Goal: Task Accomplishment & Management: Use online tool/utility

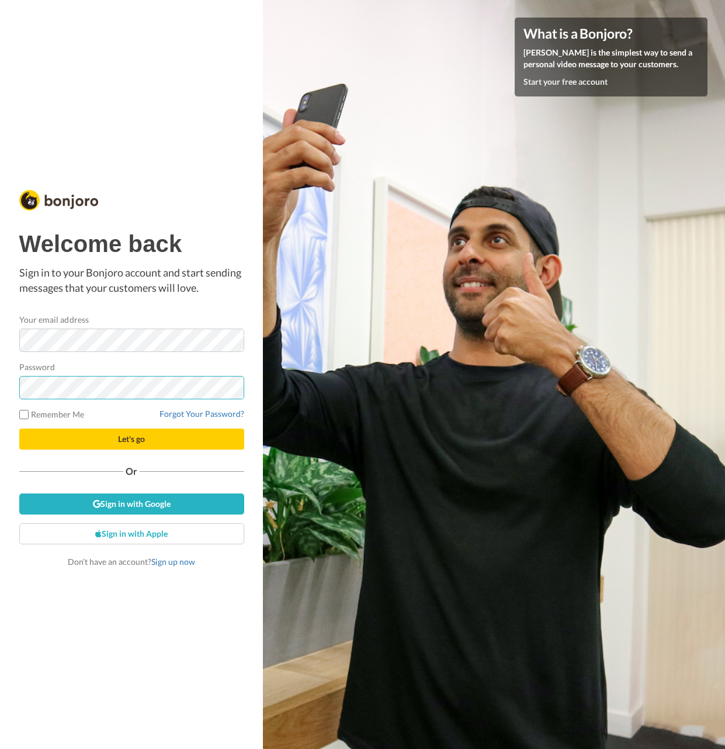
click at [132, 438] on button "Let's go" at bounding box center [131, 438] width 225 height 21
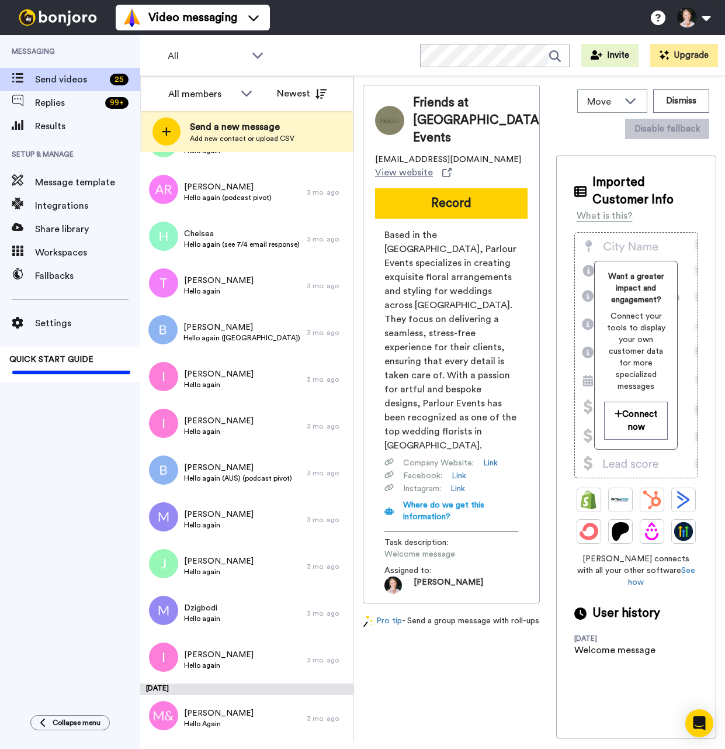
scroll to position [649, 0]
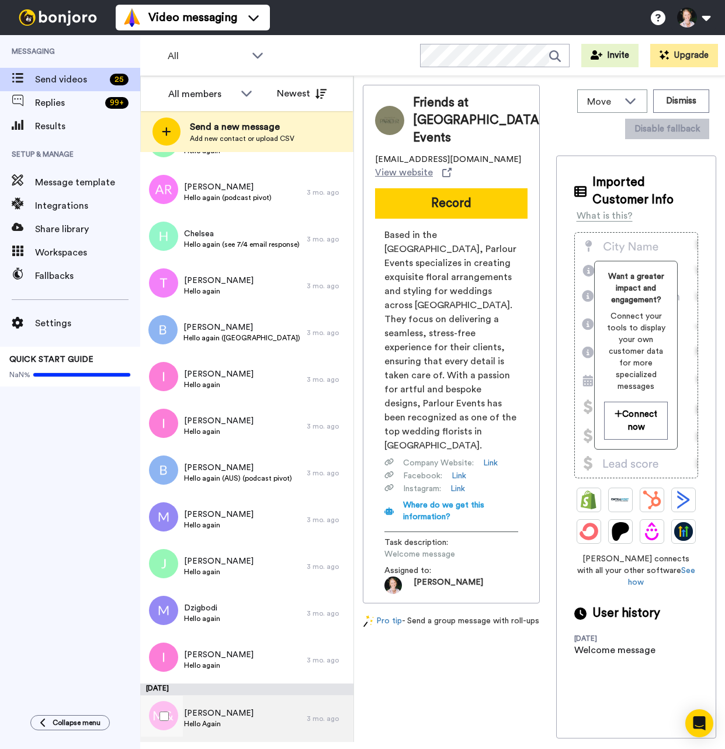
click at [196, 726] on span "Hello Again" at bounding box center [219, 723] width 70 height 9
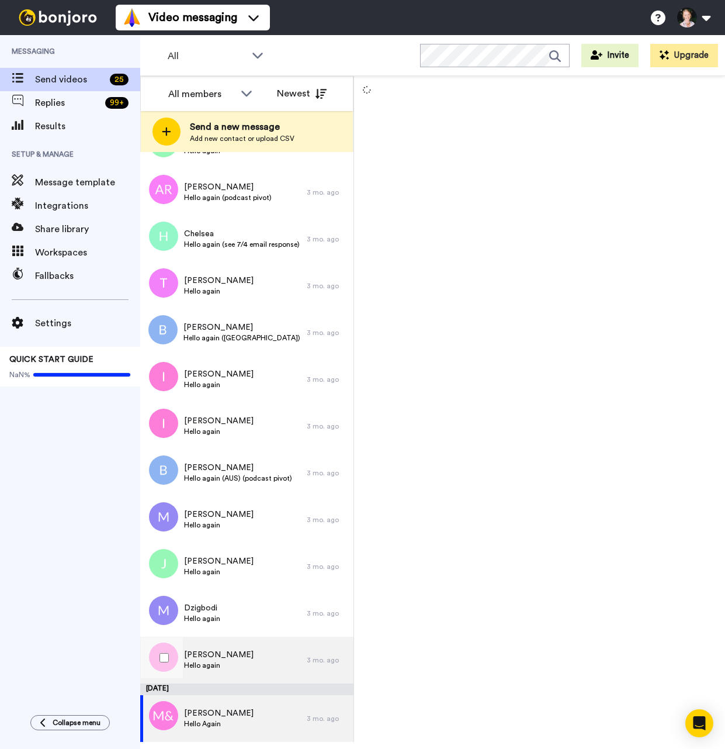
click at [213, 658] on span "[PERSON_NAME]" at bounding box center [219, 655] width 70 height 12
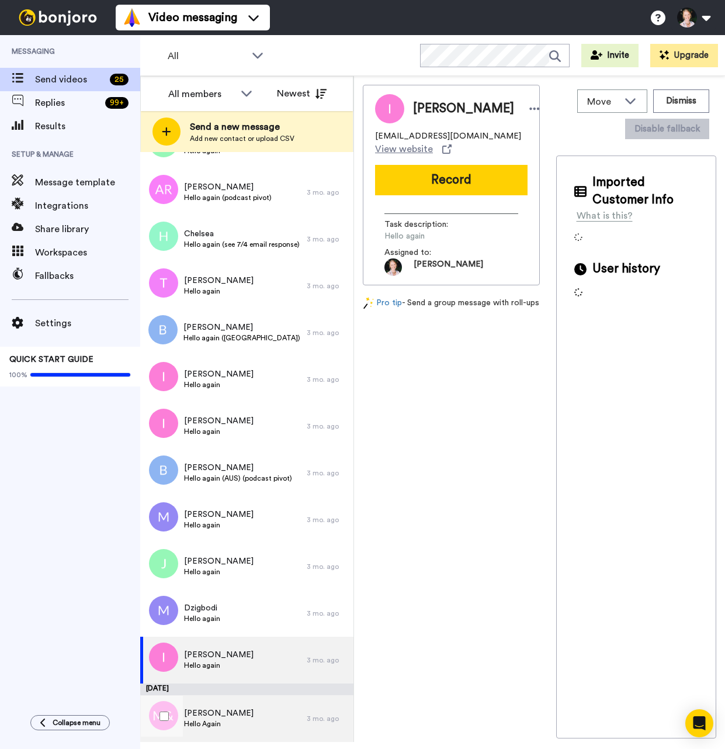
click at [230, 717] on div "[PERSON_NAME] Hello Again" at bounding box center [223, 718] width 167 height 47
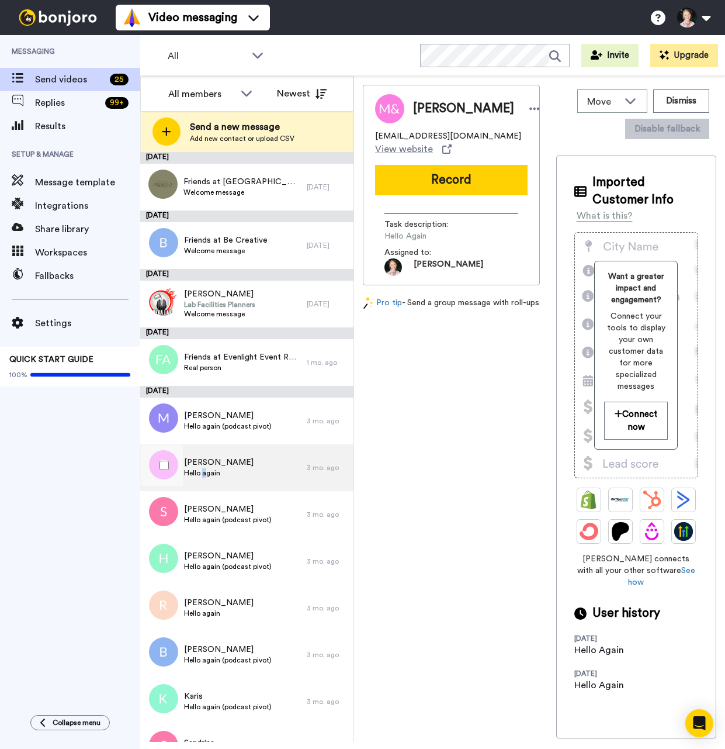
click at [203, 469] on span "Hello again" at bounding box center [219, 472] width 70 height 9
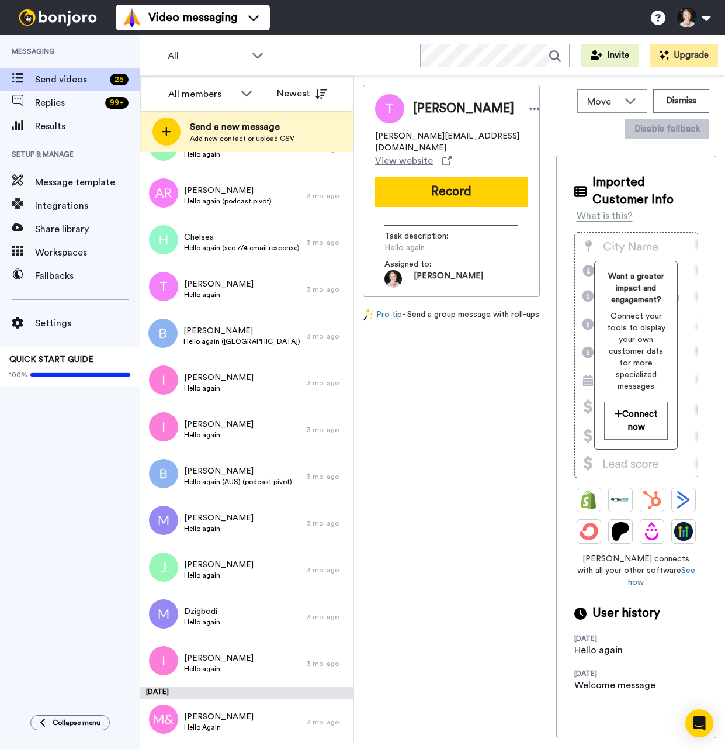
scroll to position [649, 0]
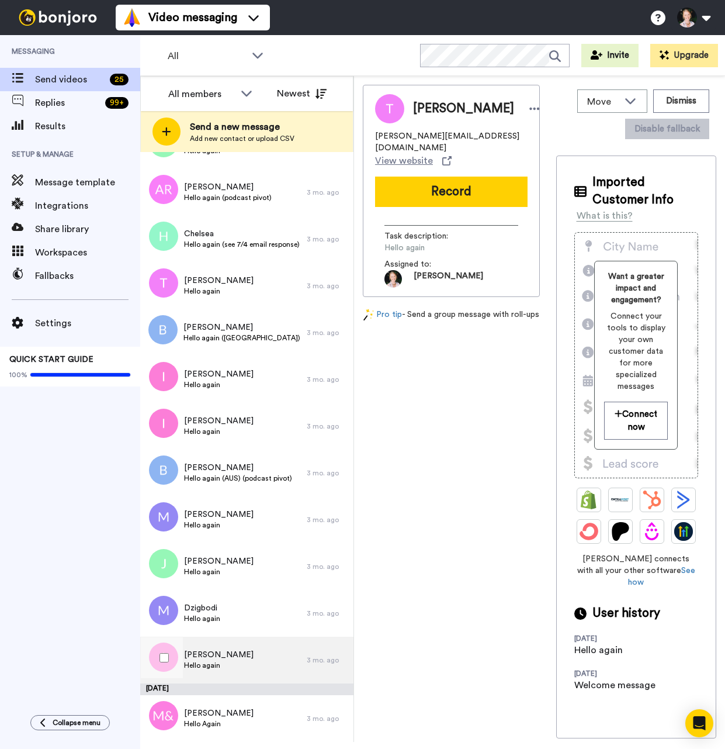
click at [199, 650] on span "[PERSON_NAME]" at bounding box center [219, 655] width 70 height 12
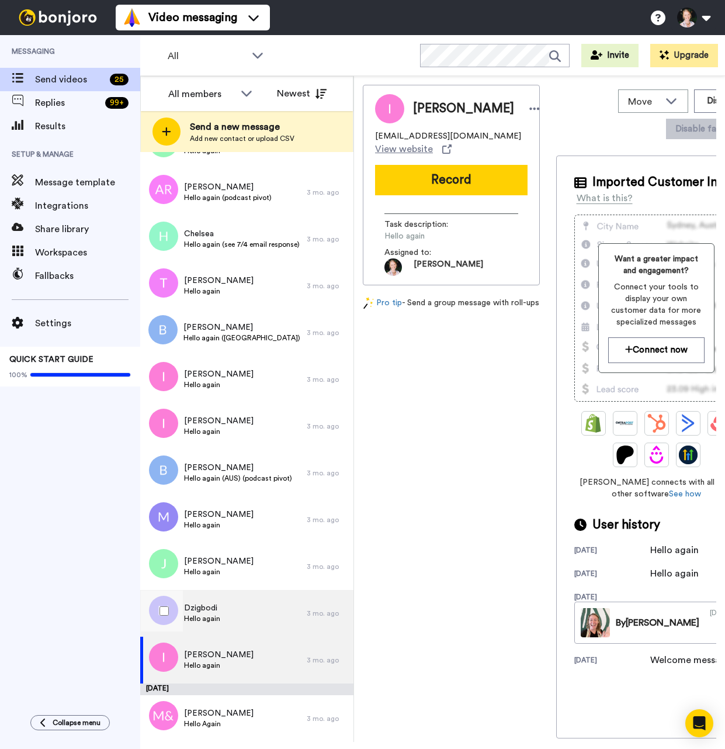
click at [188, 600] on div "Dzigbodi Hello again" at bounding box center [223, 613] width 167 height 47
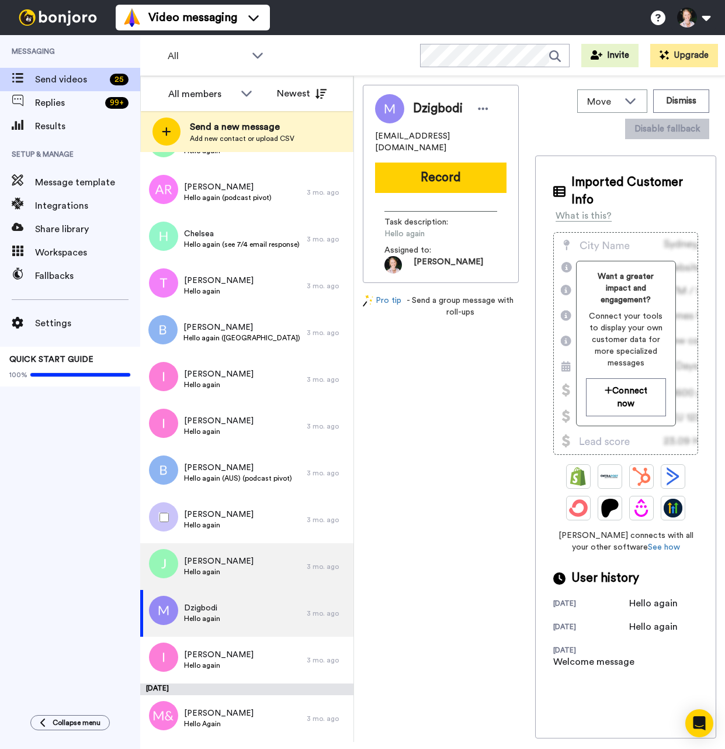
click at [205, 574] on span "Hello again" at bounding box center [219, 571] width 70 height 9
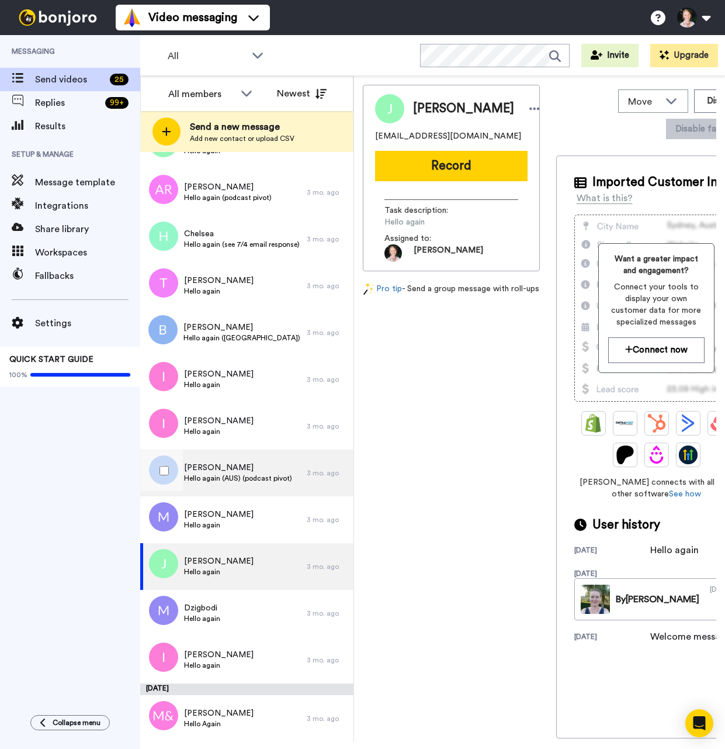
click at [267, 472] on span "[PERSON_NAME]" at bounding box center [238, 468] width 108 height 12
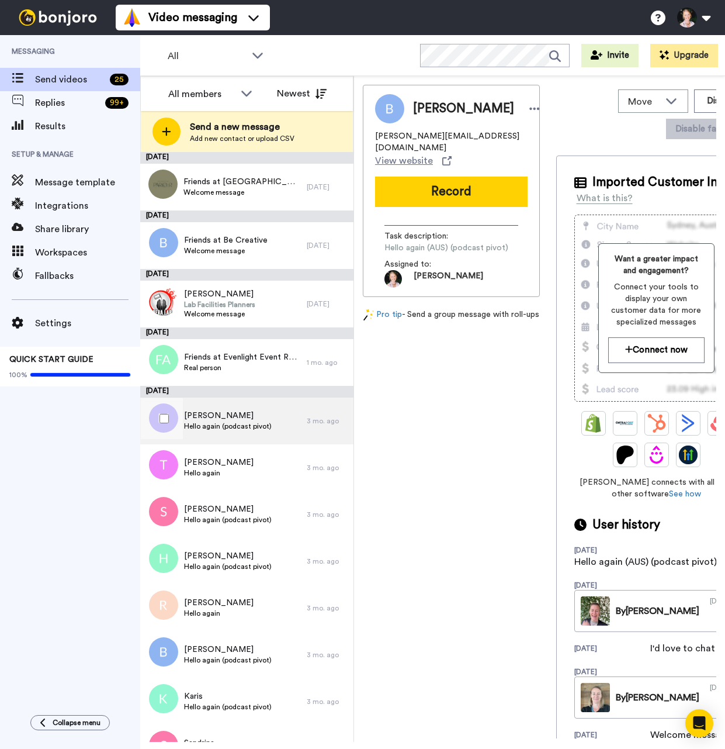
click at [203, 426] on span "Hello again (podcast pivot)" at bounding box center [228, 425] width 88 height 9
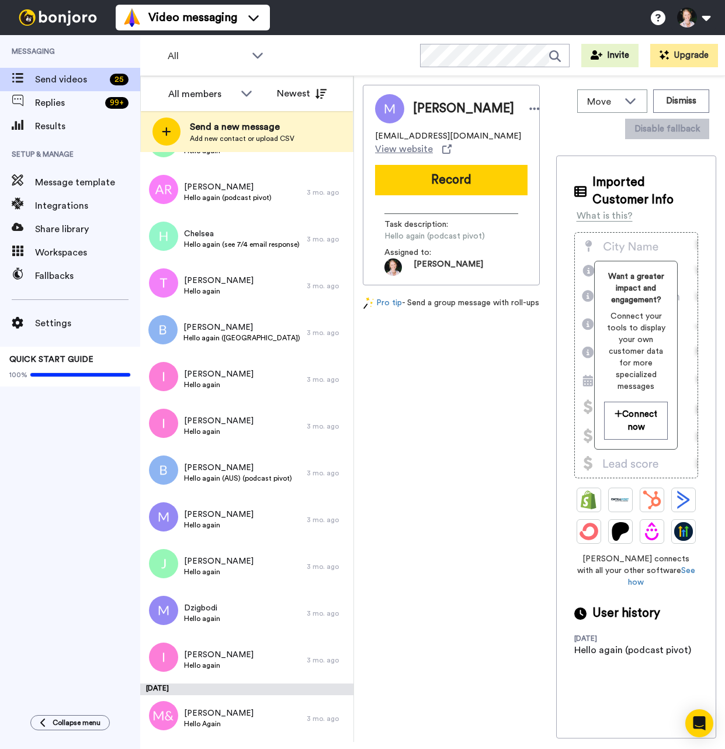
scroll to position [649, 0]
click at [224, 427] on span "Hello again" at bounding box center [219, 431] width 70 height 9
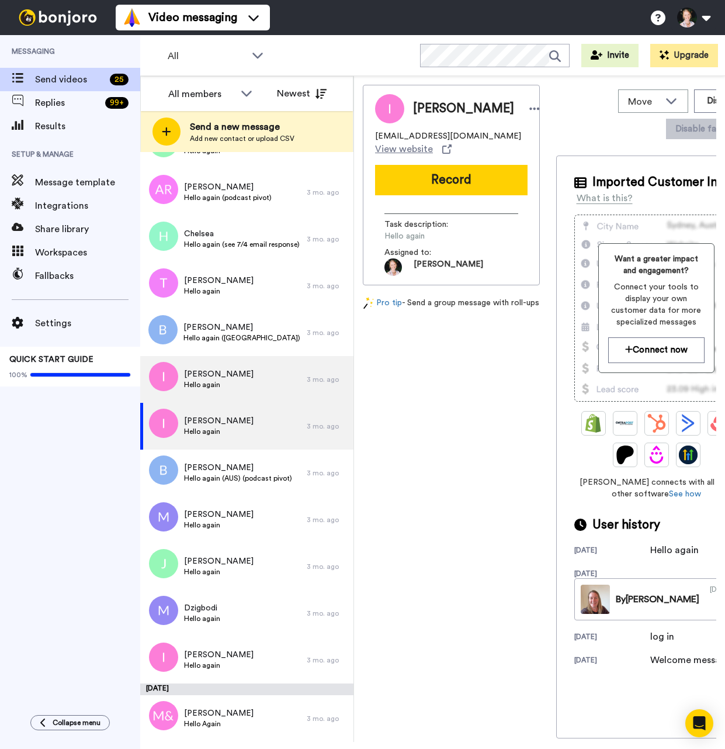
click at [255, 372] on div "[PERSON_NAME] Hello again" at bounding box center [223, 379] width 167 height 47
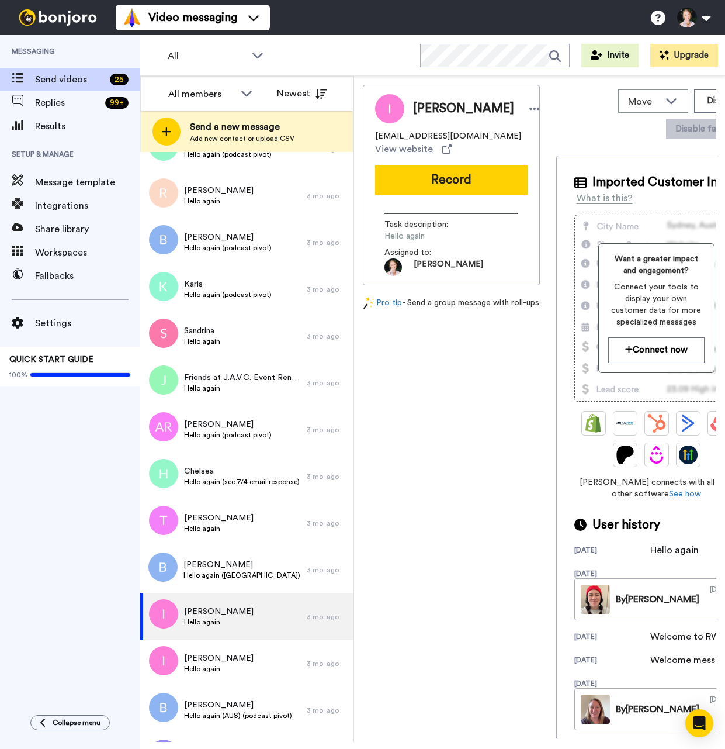
scroll to position [400, 0]
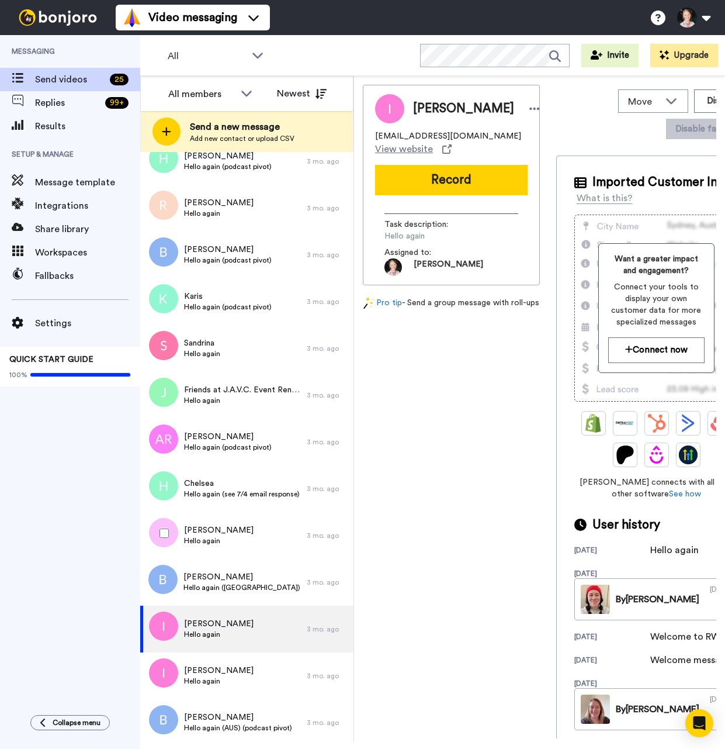
click at [182, 582] on div "[PERSON_NAME] Hello again ([GEOGRAPHIC_DATA]) (podcast pivot) 3 mo. ago" at bounding box center [246, 582] width 213 height 47
click at [270, 545] on div "[PERSON_NAME] Hello again" at bounding box center [223, 535] width 167 height 47
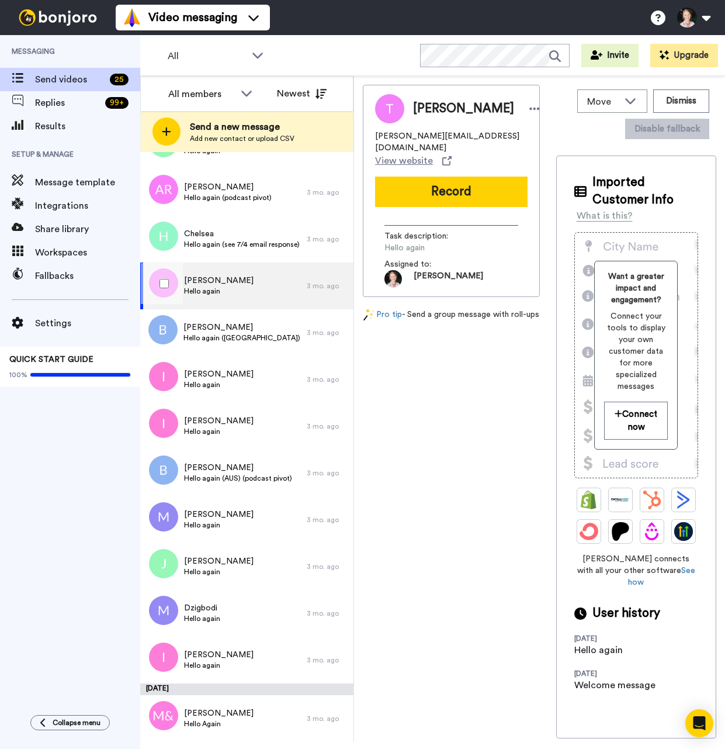
scroll to position [649, 0]
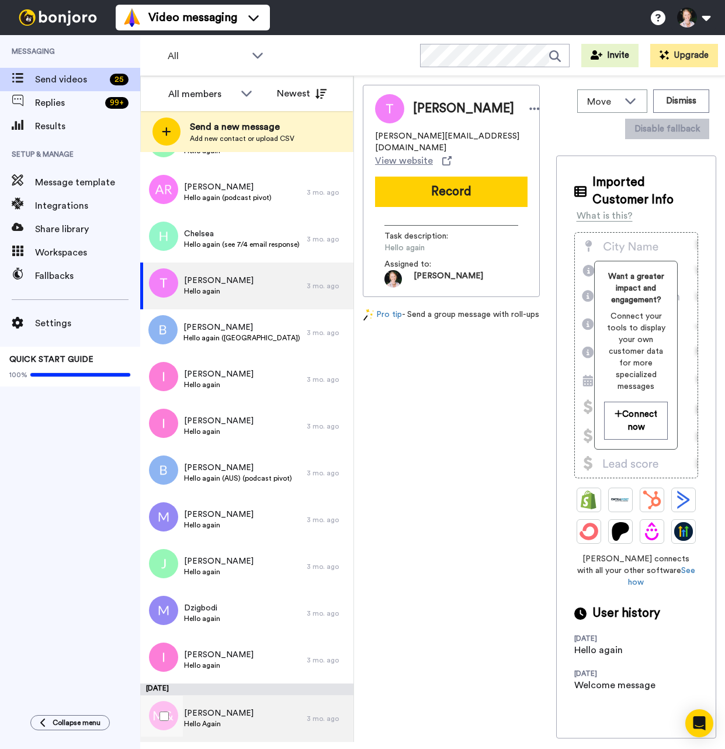
click at [223, 729] on div "[PERSON_NAME] Hello Again" at bounding box center [223, 718] width 167 height 47
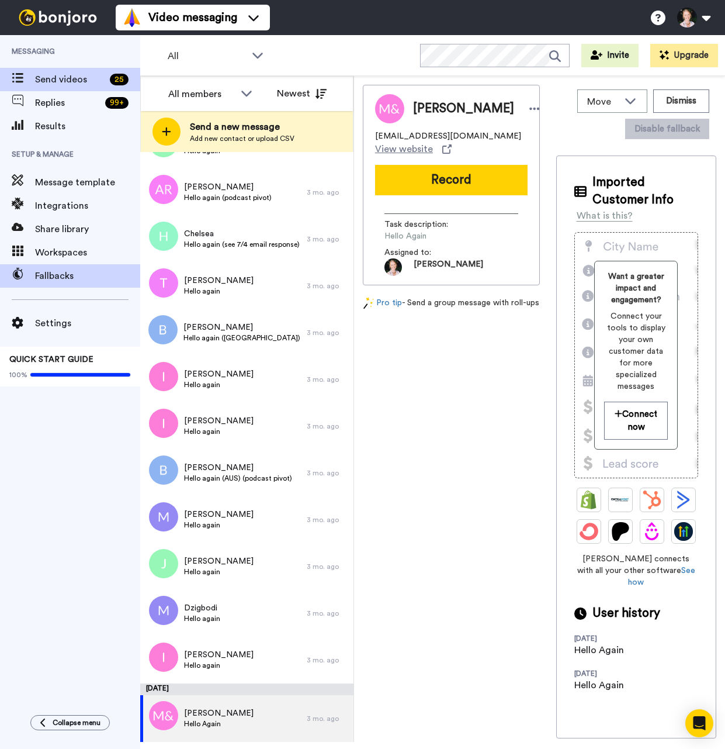
scroll to position [649, 0]
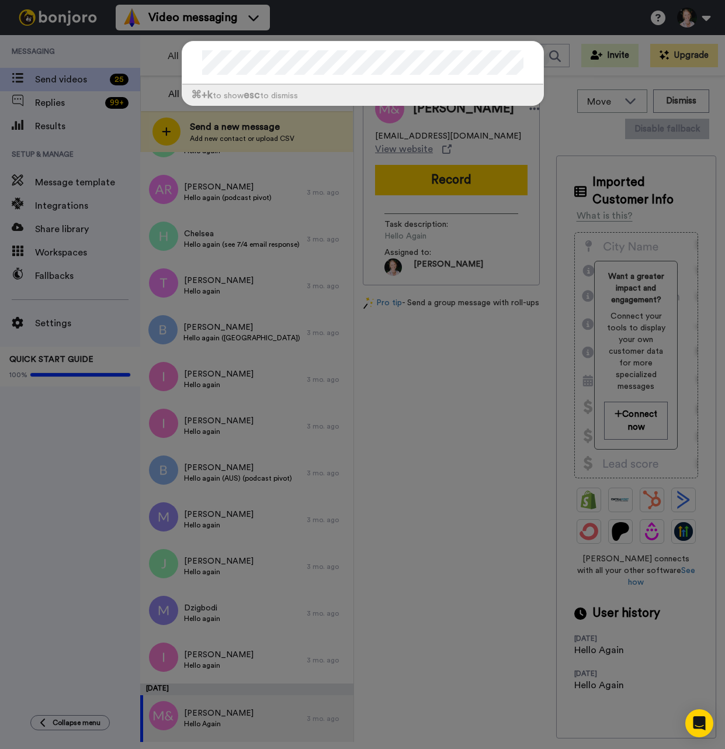
click at [242, 322] on div "⌘ +k to show esc to dismiss" at bounding box center [362, 374] width 725 height 749
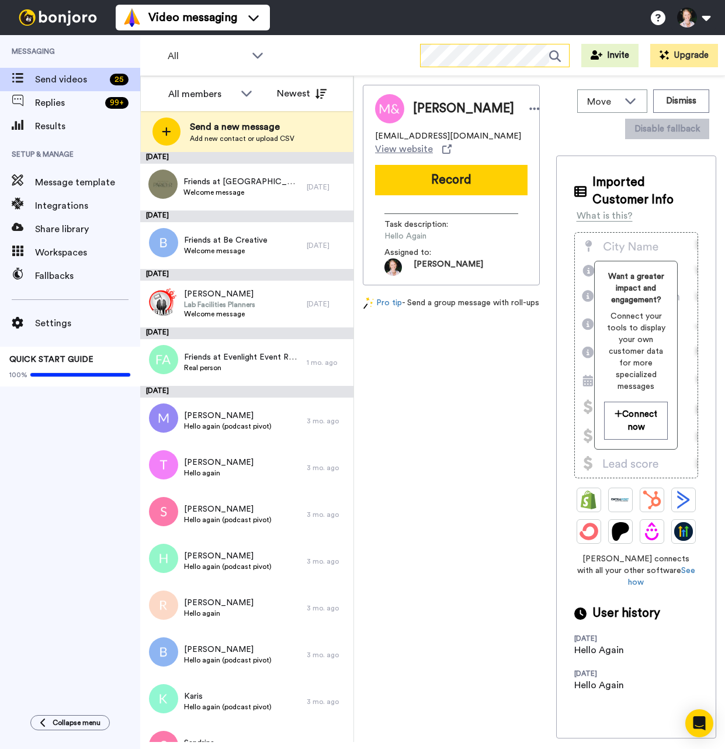
scroll to position [0, 0]
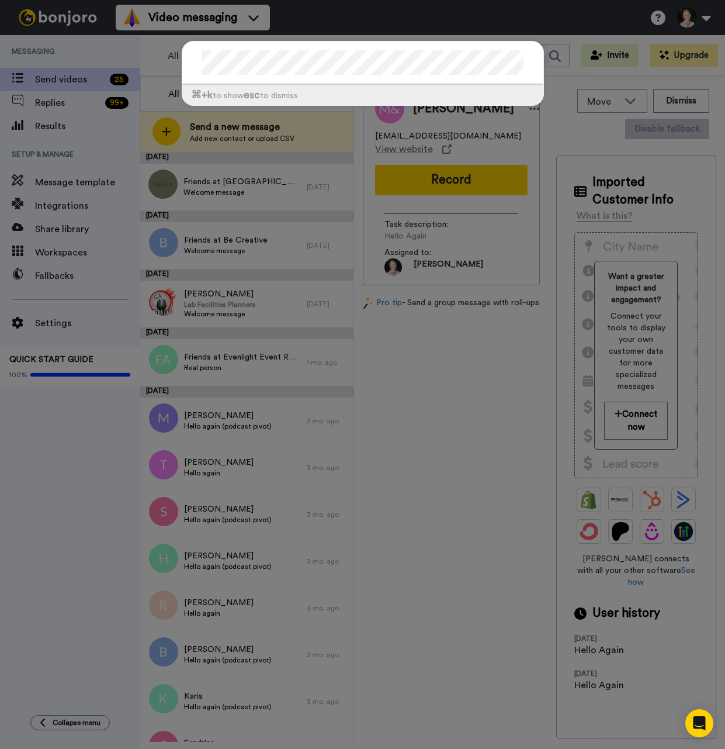
click at [433, 362] on div "⌘ +k to show esc to dismiss" at bounding box center [362, 374] width 725 height 749
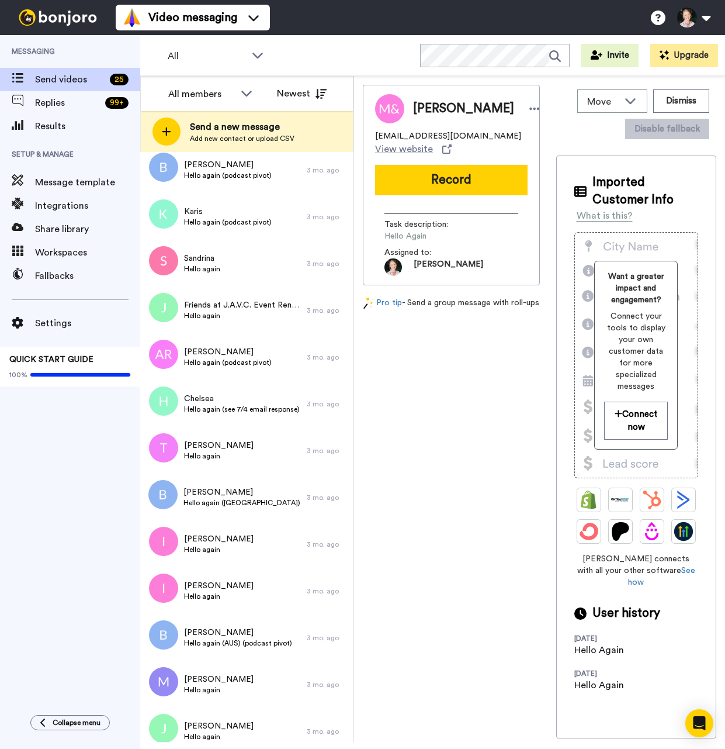
scroll to position [465, 0]
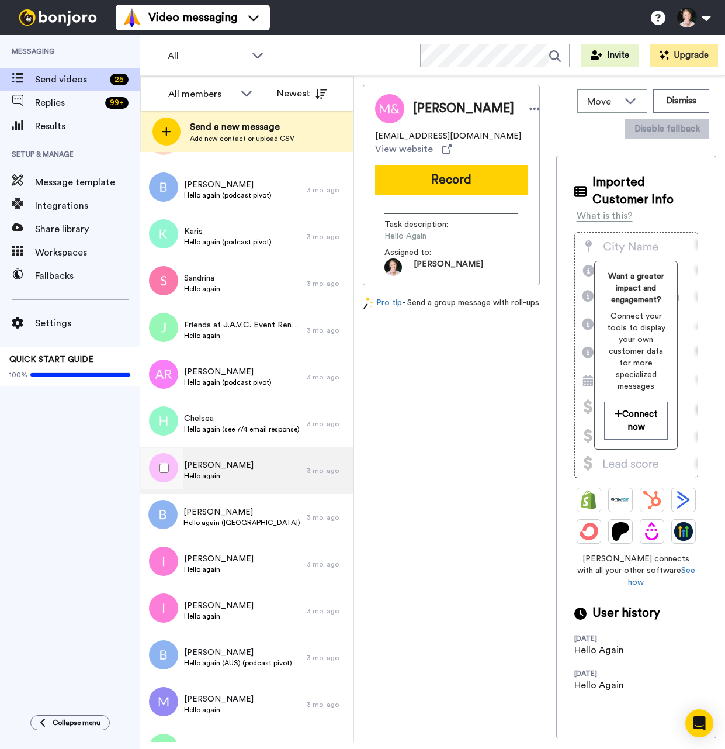
click at [225, 469] on div "[PERSON_NAME] Hello again" at bounding box center [223, 470] width 167 height 47
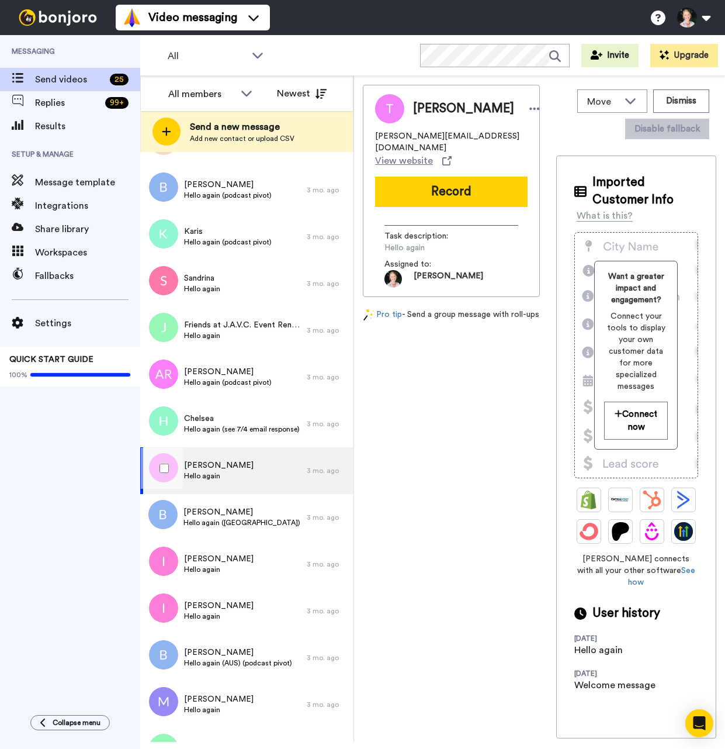
click at [209, 468] on span "[PERSON_NAME]" at bounding box center [219, 465] width 70 height 12
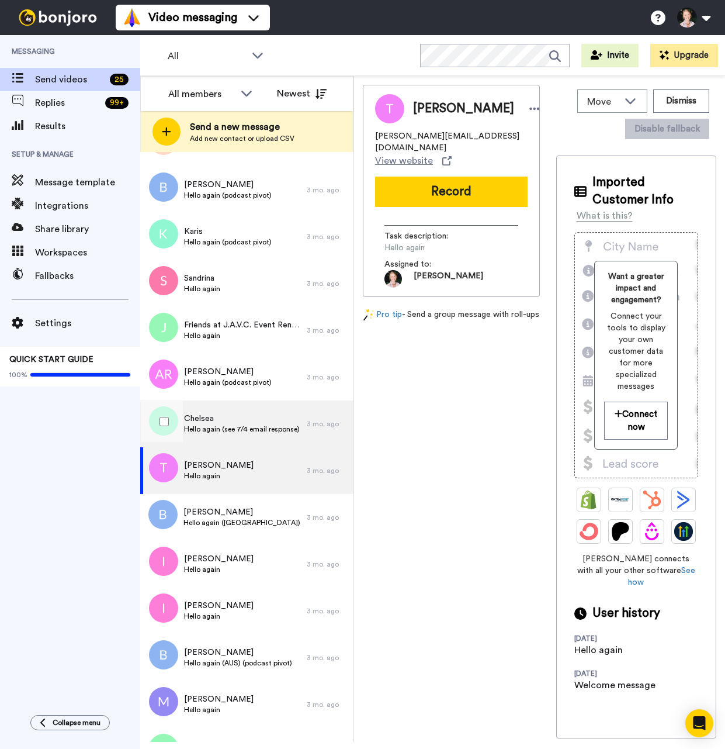
click at [250, 430] on span "Hello again (see 7/4 email response)" at bounding box center [242, 428] width 116 height 9
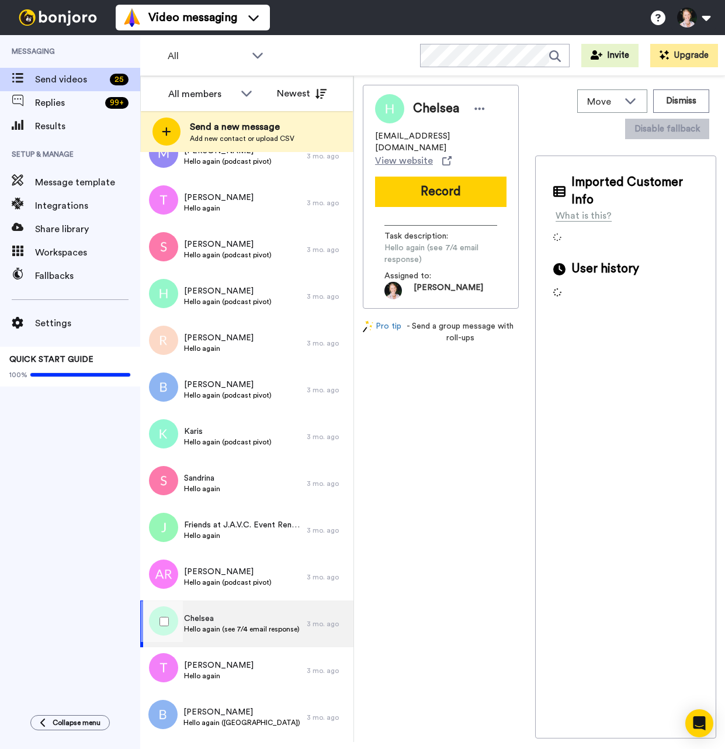
scroll to position [264, 0]
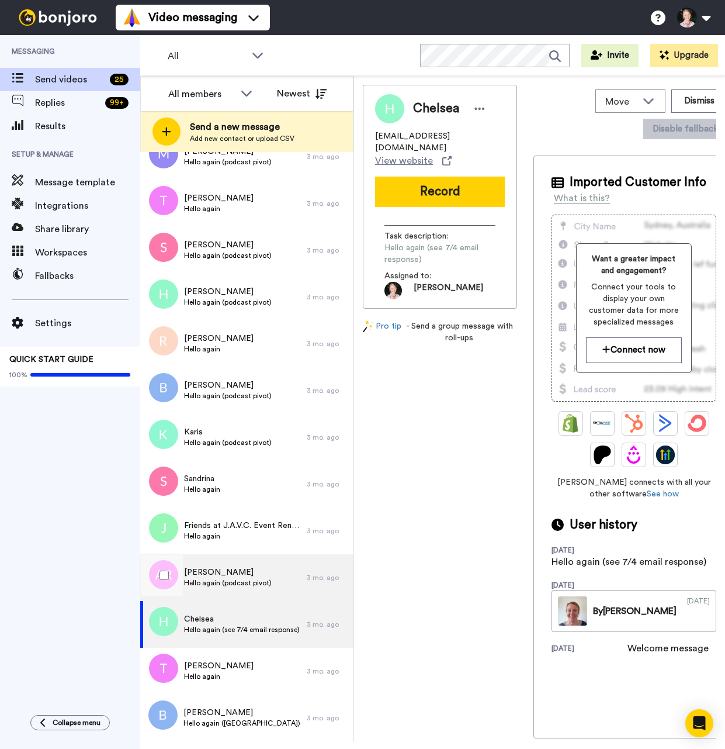
click at [241, 567] on span "[PERSON_NAME]" at bounding box center [228, 572] width 88 height 12
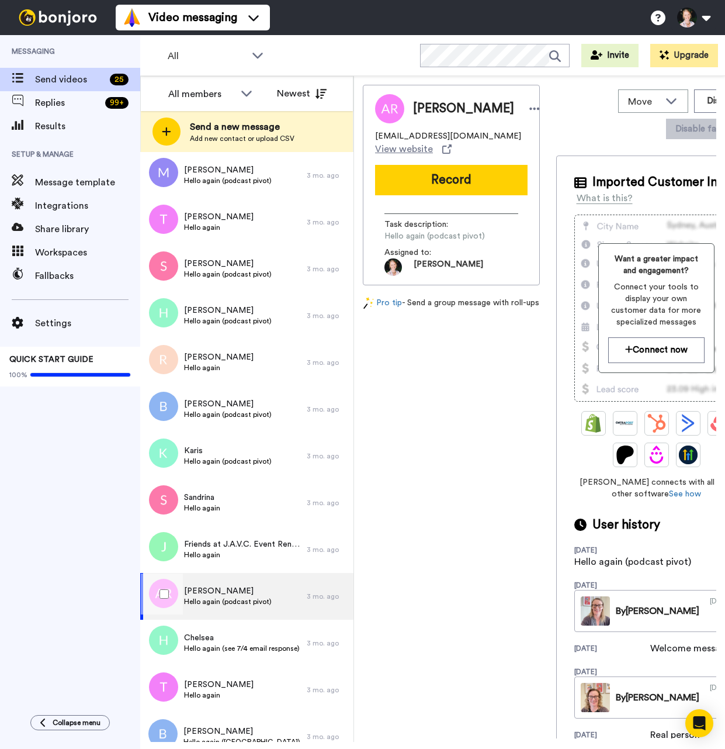
scroll to position [236, 0]
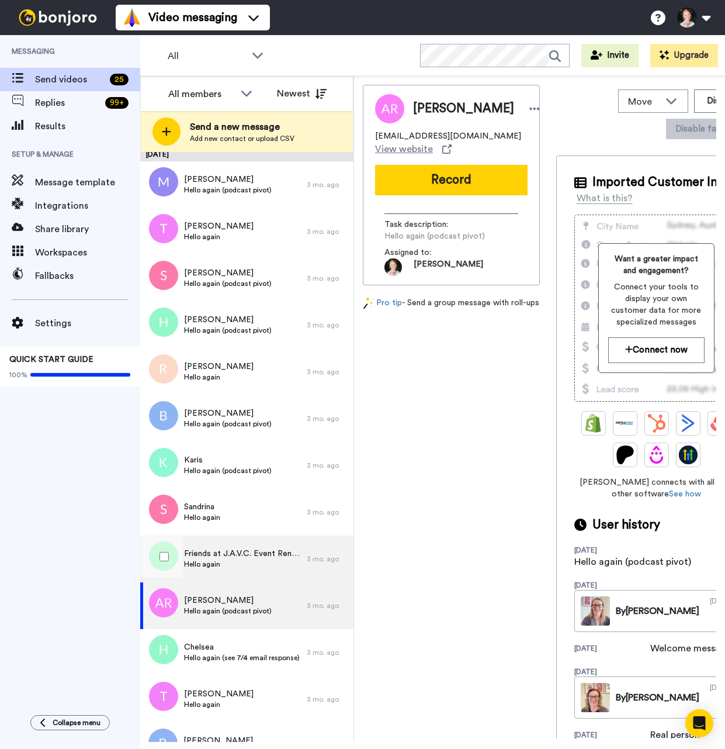
click at [213, 556] on span "Friends at J.A.V.C. Event Rentals" at bounding box center [242, 554] width 117 height 12
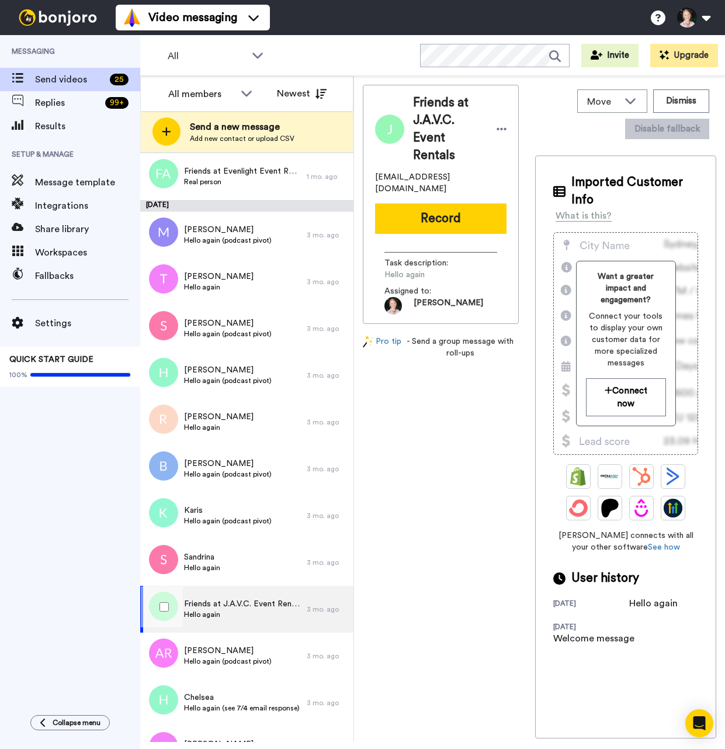
scroll to position [184, 0]
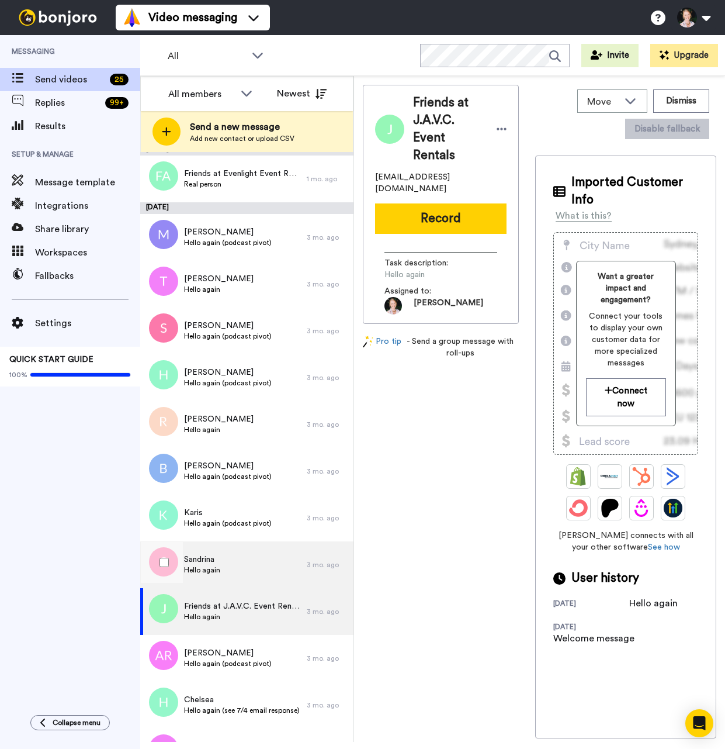
click at [200, 561] on span "Sandrina" at bounding box center [202, 559] width 36 height 12
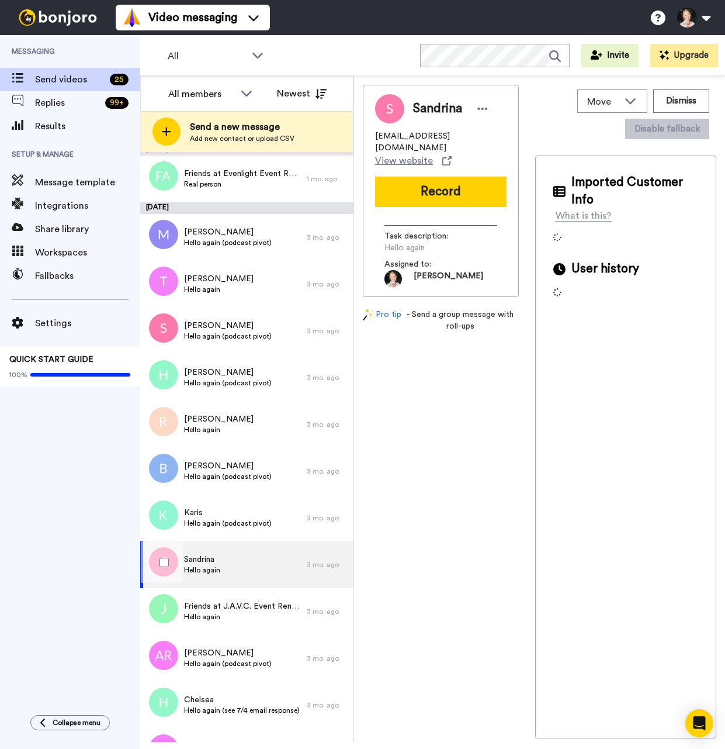
scroll to position [105, 0]
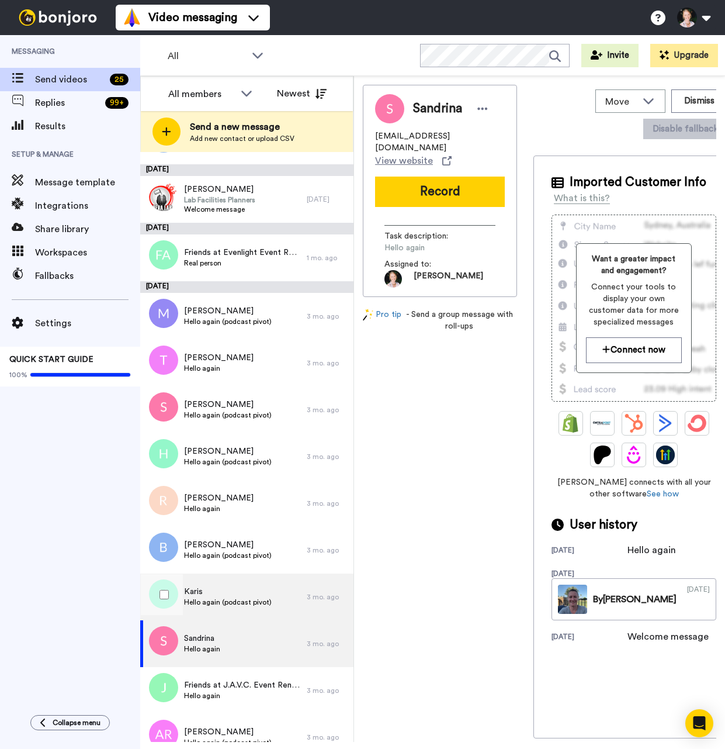
click at [229, 596] on span "Karis" at bounding box center [228, 592] width 88 height 12
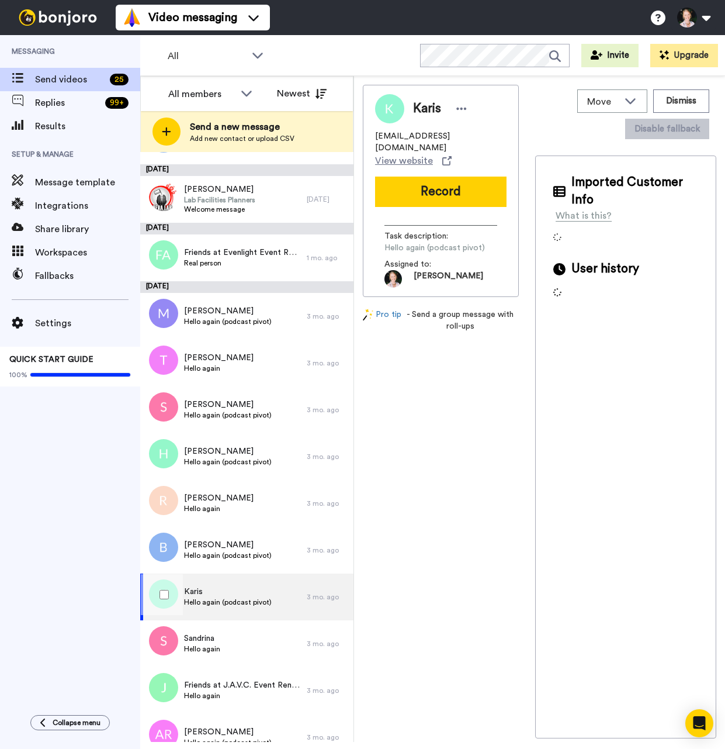
scroll to position [36, 0]
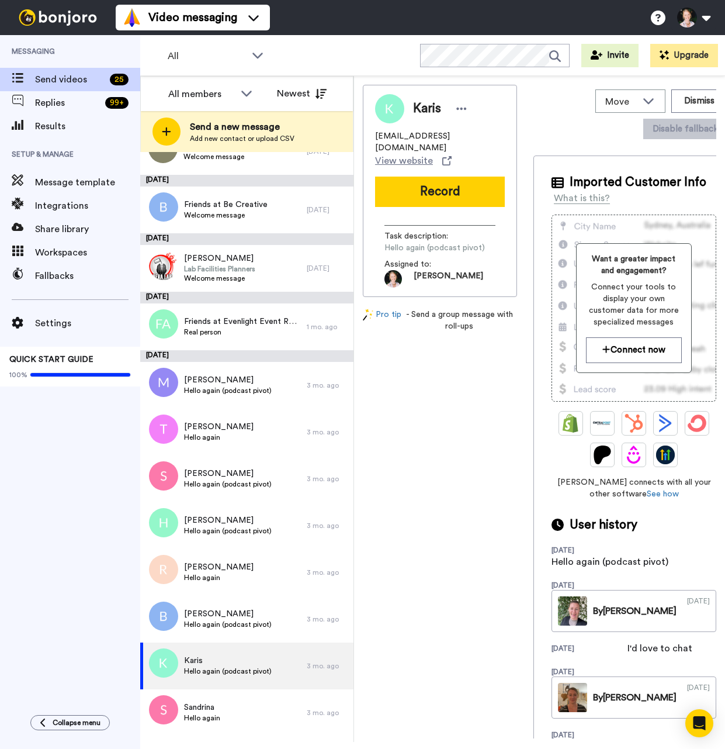
click at [369, 11] on div "Video messaging Switch to Video messaging Testimonials Settings Discover Help &…" at bounding box center [421, 17] width 610 height 35
click at [229, 620] on span "Hello again (podcast pivot)" at bounding box center [228, 624] width 88 height 9
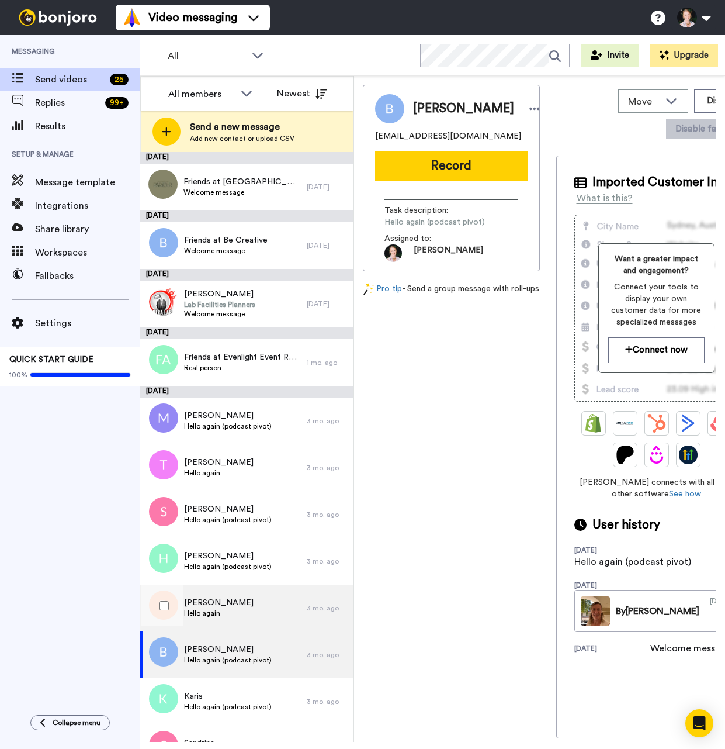
click at [214, 609] on span "Hello again" at bounding box center [219, 612] width 70 height 9
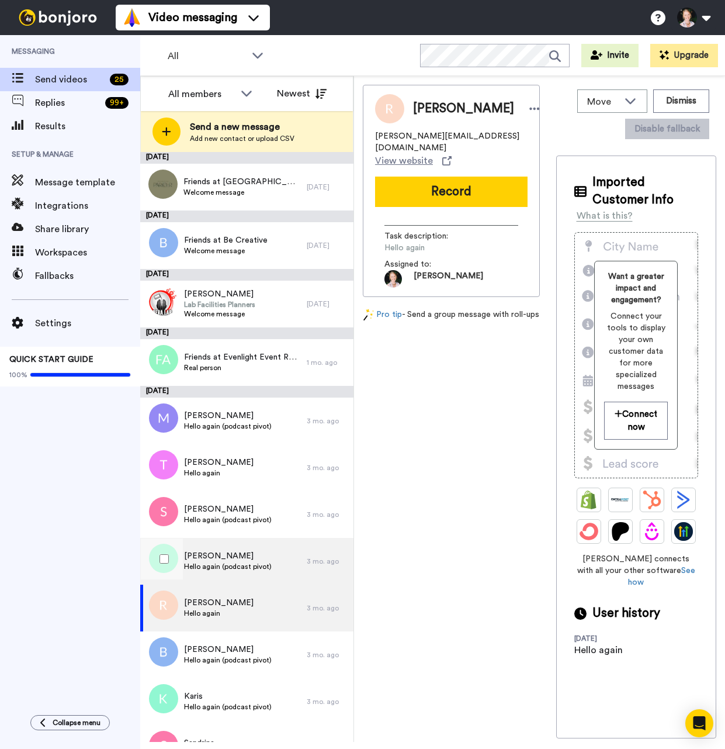
click at [234, 561] on span "[PERSON_NAME]" at bounding box center [228, 556] width 88 height 12
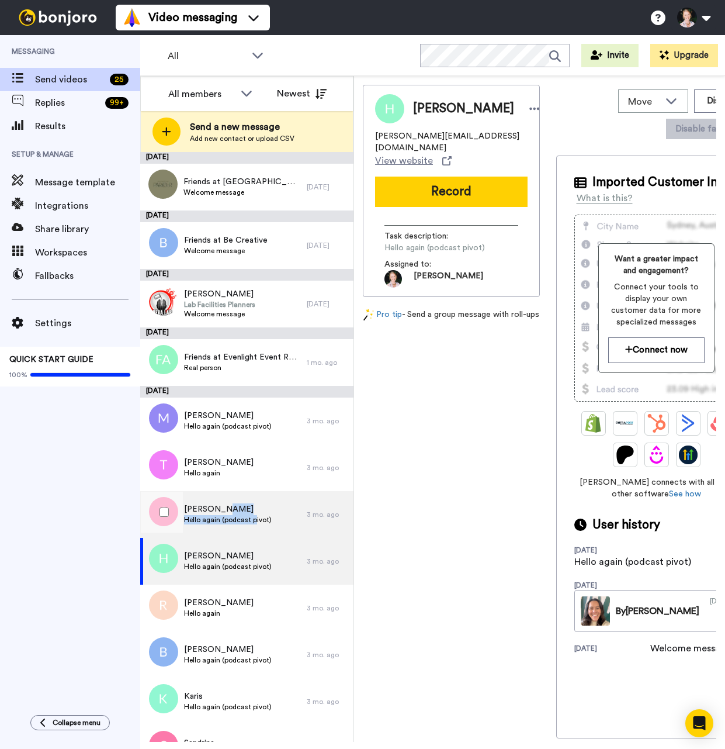
click at [255, 515] on div "[PERSON_NAME] Hello again (podcast pivot)" at bounding box center [228, 514] width 88 height 22
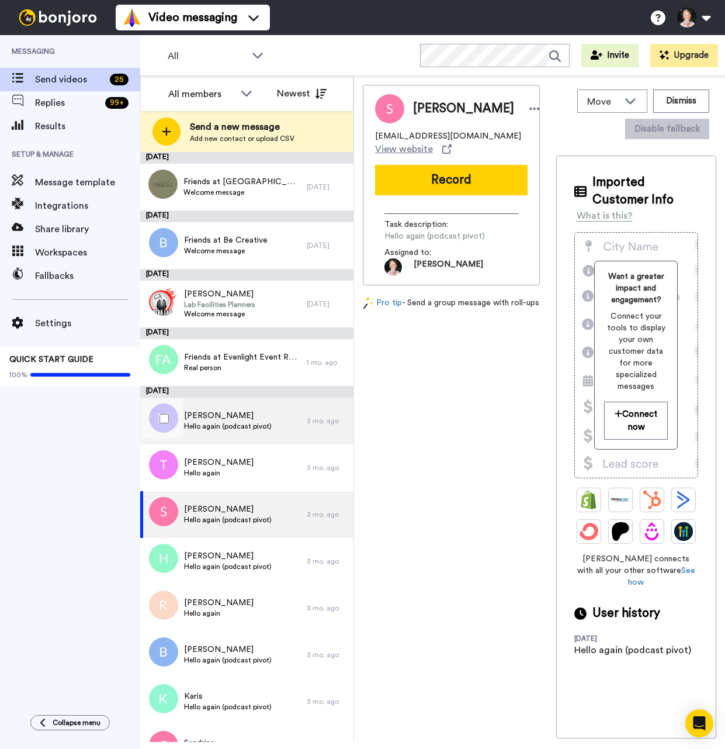
click at [248, 441] on div "[PERSON_NAME] Hello again (podcast pivot)" at bounding box center [223, 420] width 167 height 47
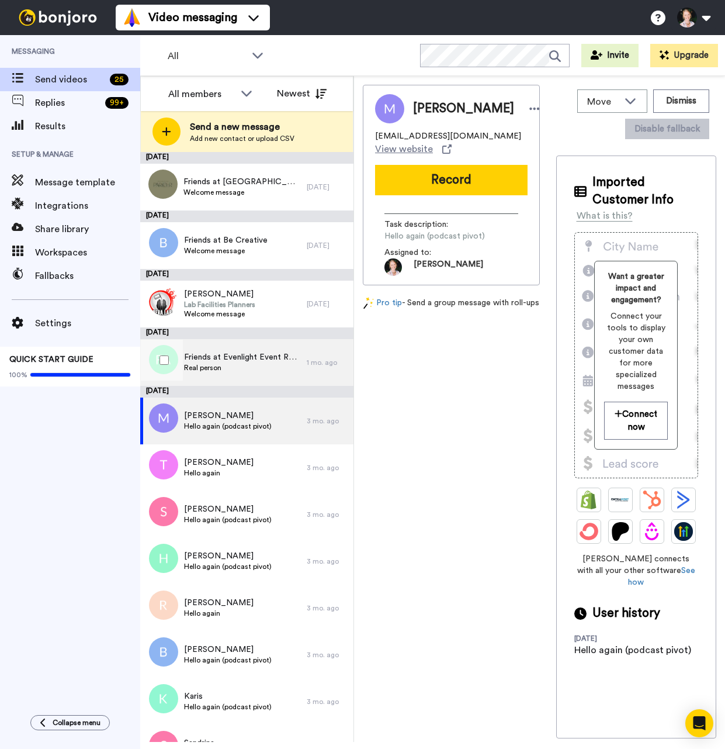
click at [262, 368] on span "Real person" at bounding box center [242, 367] width 117 height 9
